Goal: Find specific page/section

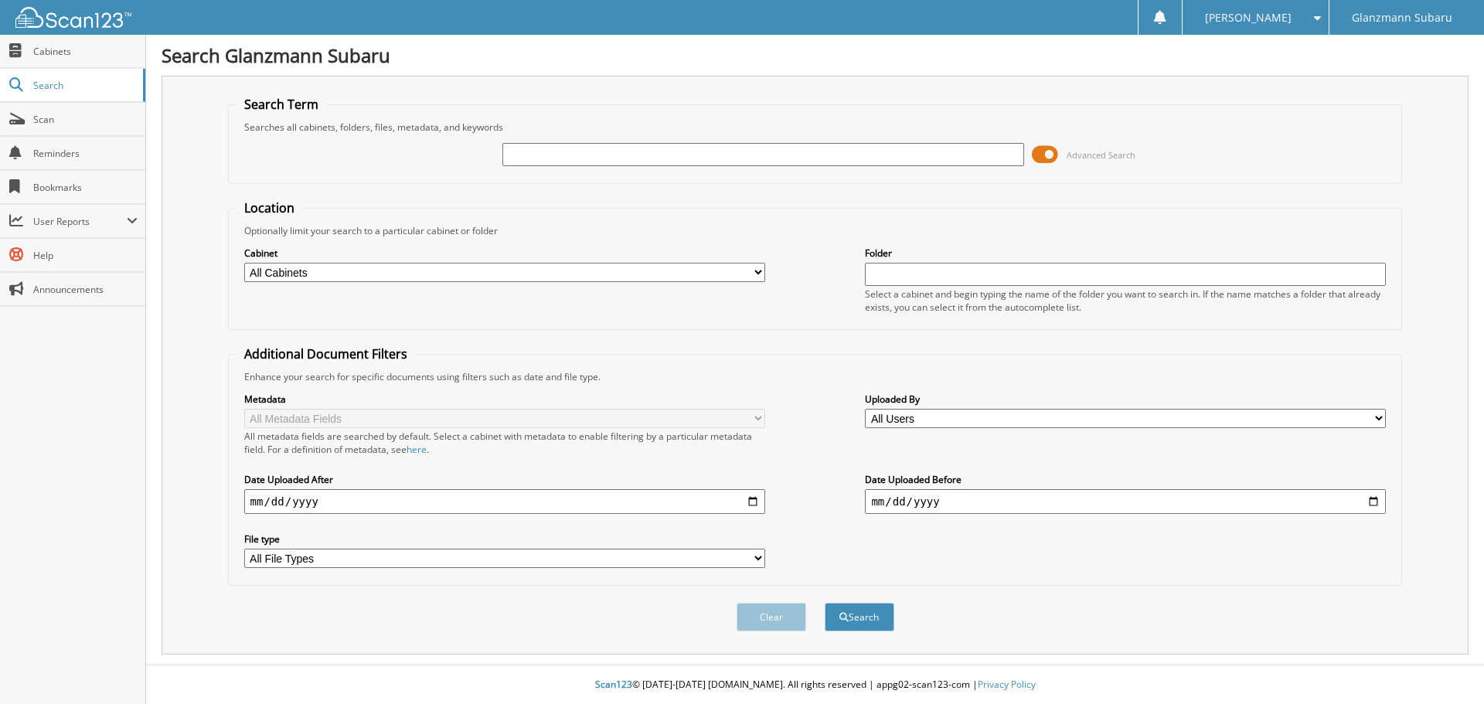
click at [570, 157] on input "text" at bounding box center [762, 154] width 521 height 23
type input "6212117"
click at [871, 616] on button "Search" at bounding box center [859, 617] width 70 height 29
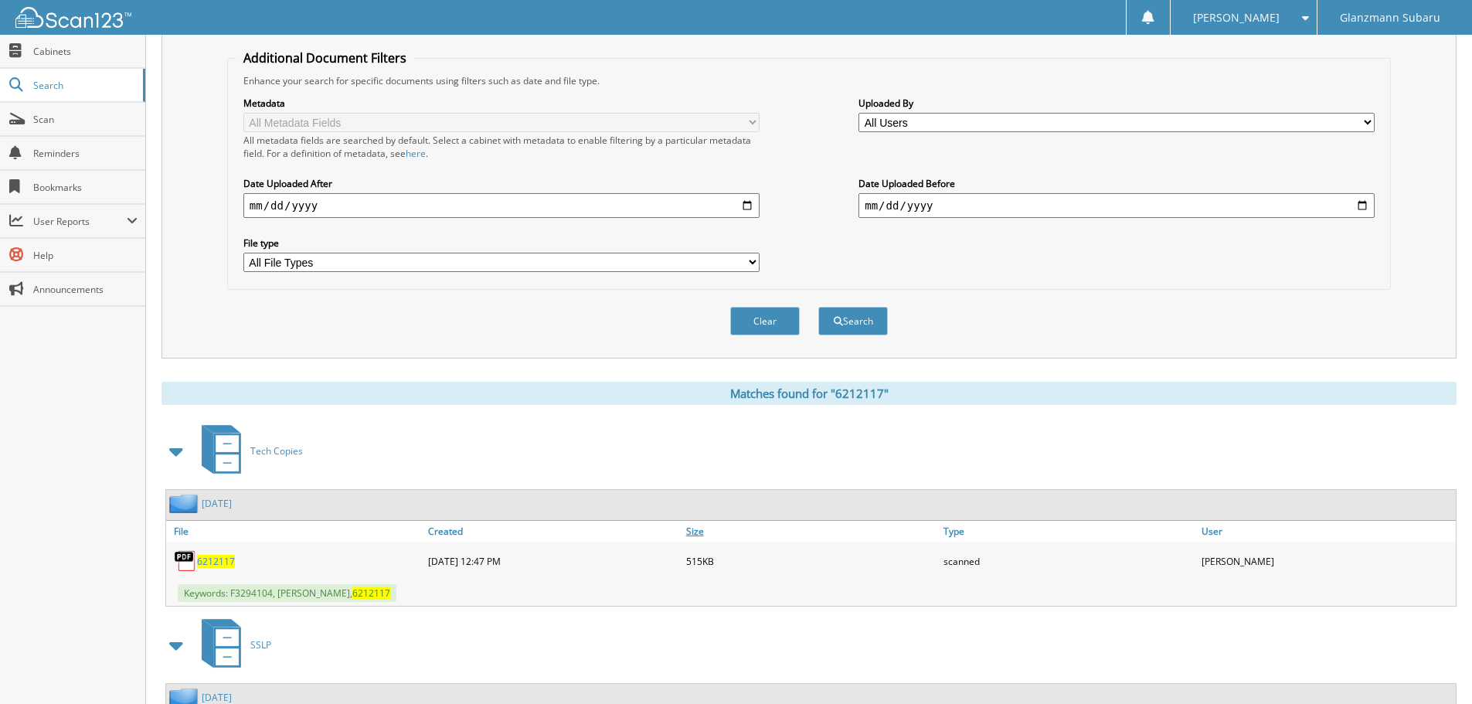
scroll to position [440, 0]
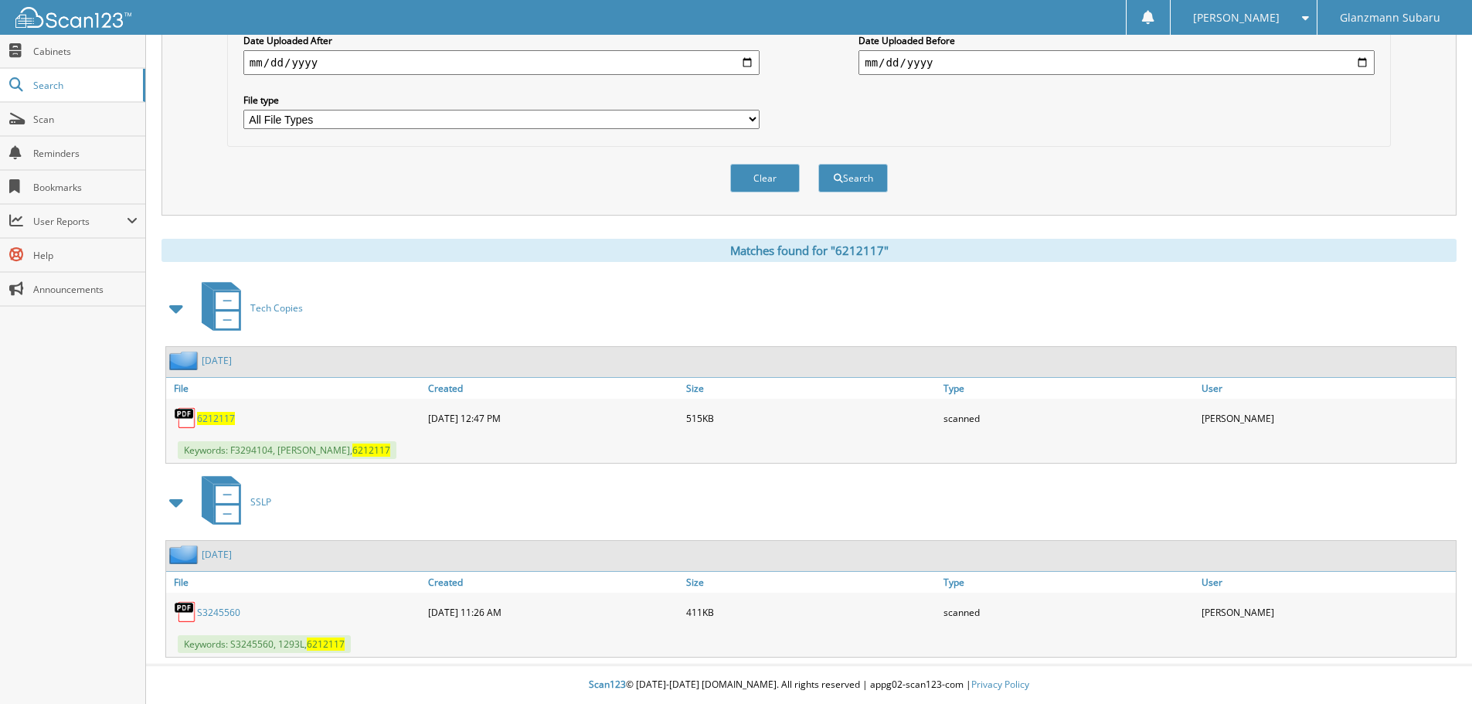
click at [223, 427] on div "6212117" at bounding box center [295, 418] width 258 height 31
click at [223, 422] on span "6212117" at bounding box center [216, 418] width 38 height 13
